Goal: Task Accomplishment & Management: Use online tool/utility

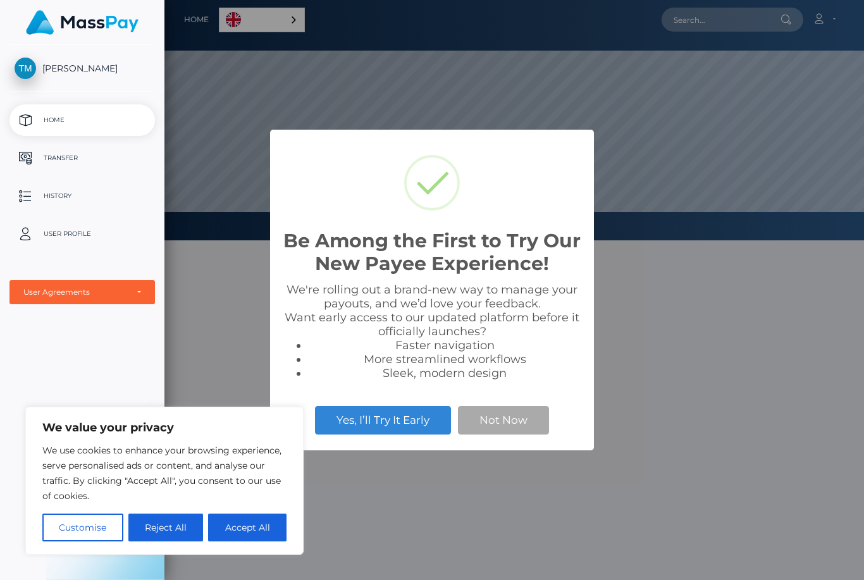
scroll to position [240, 864]
click at [171, 517] on button "Reject All" at bounding box center [165, 527] width 75 height 28
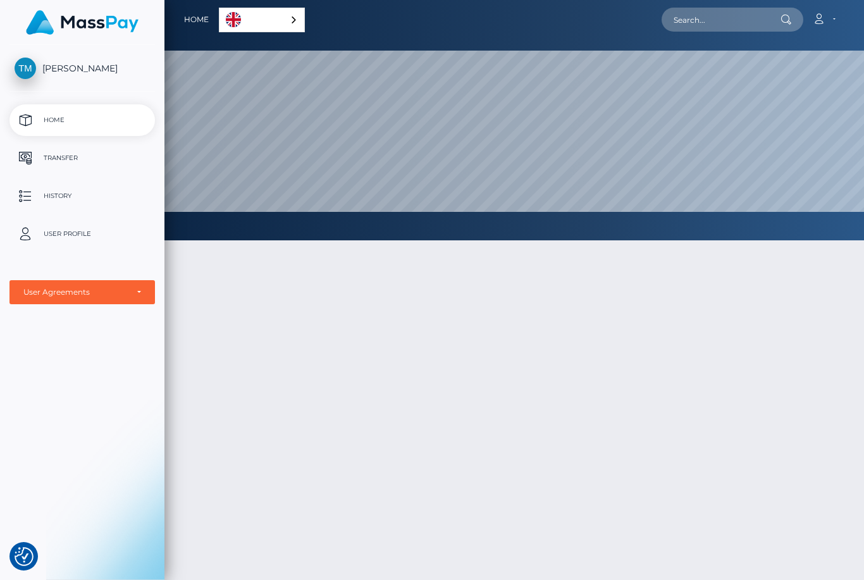
click at [831, 20] on link "Account" at bounding box center [823, 19] width 37 height 27
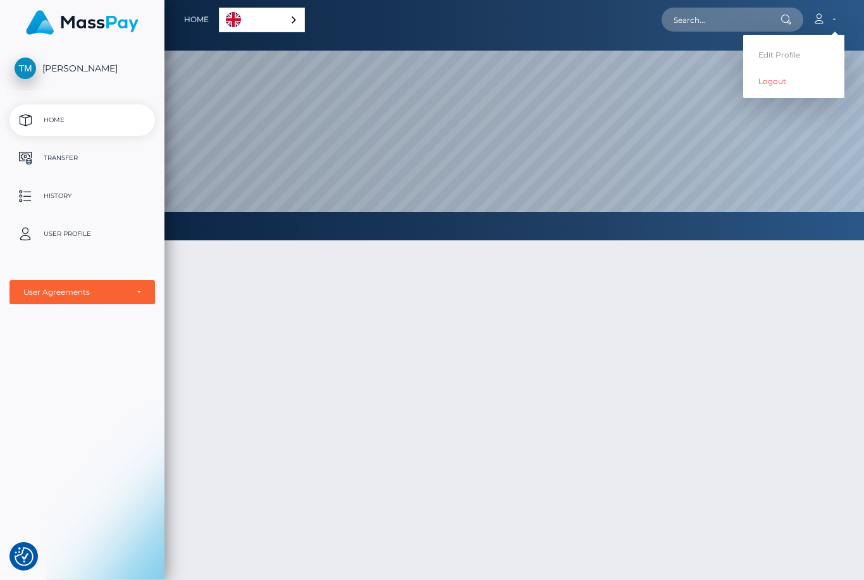
click at [0, 0] on button "button" at bounding box center [0, 0] width 0 height 0
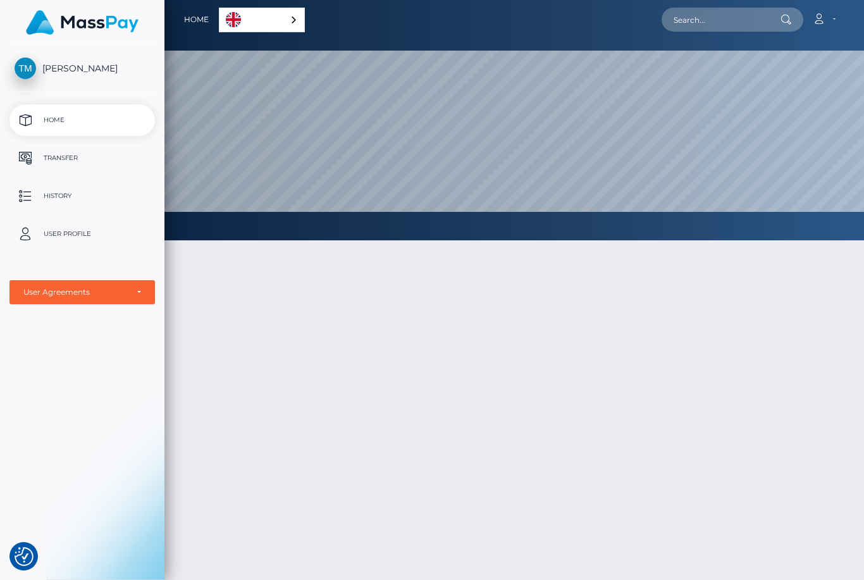
click at [52, 158] on p "Transfer" at bounding box center [82, 158] width 135 height 19
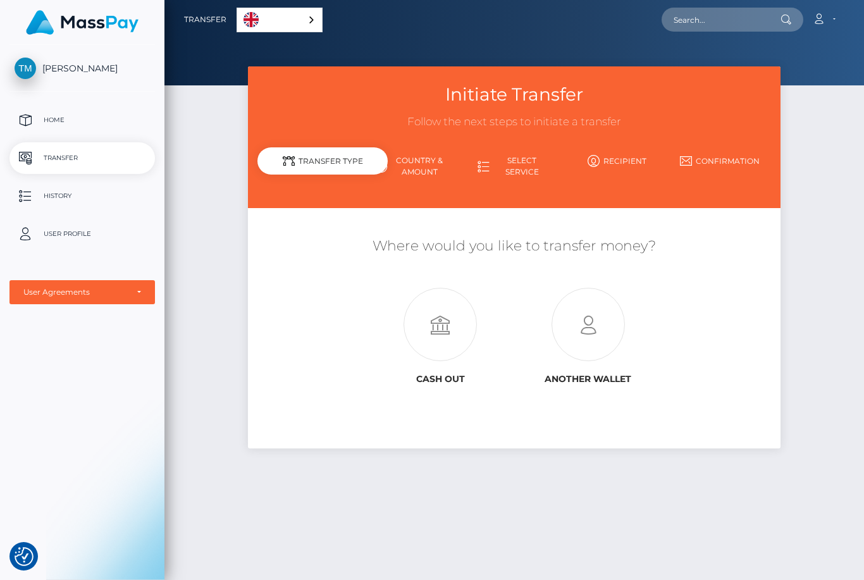
click at [360, 168] on link "Country & Amount" at bounding box center [411, 166] width 102 height 33
click at [360, 154] on link "Country & Amount" at bounding box center [411, 166] width 102 height 33
click at [366, 306] on icon at bounding box center [440, 324] width 148 height 73
click at [360, 158] on link "Country & Amount" at bounding box center [411, 166] width 102 height 33
click at [532, 302] on icon at bounding box center [588, 324] width 148 height 73
